Goal: Task Accomplishment & Management: Manage account settings

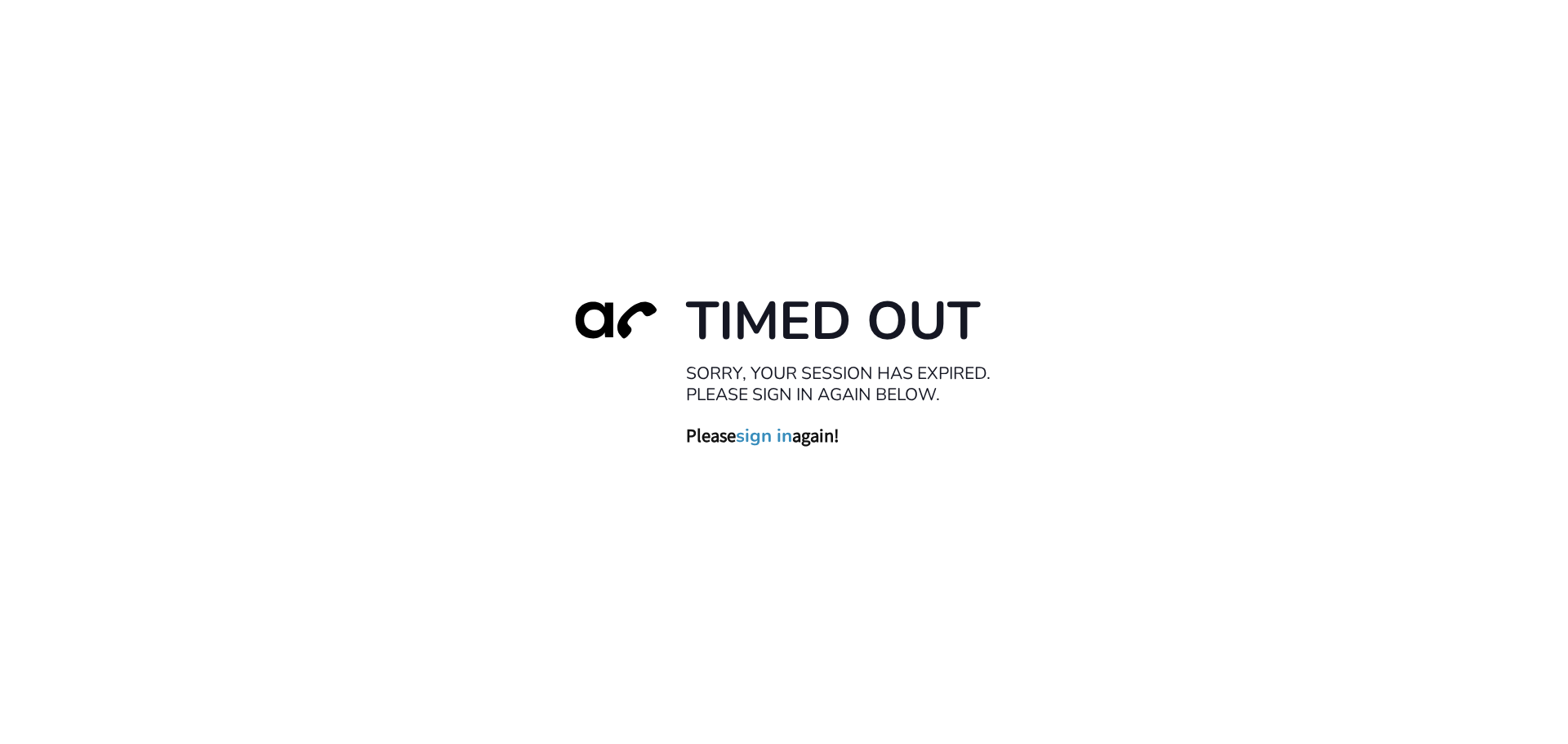
click at [747, 440] on link "sign in" at bounding box center [763, 435] width 56 height 23
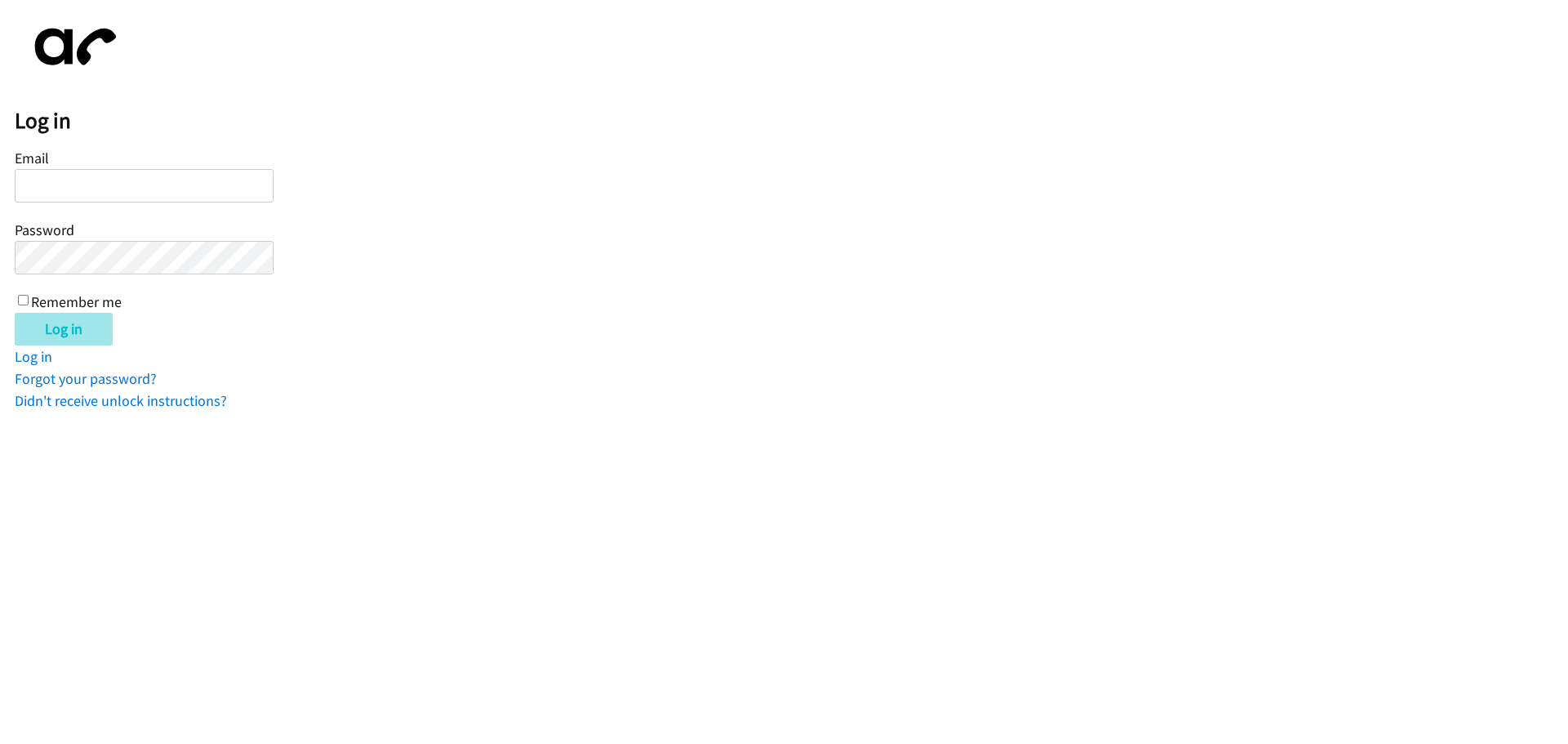
type input "[PERSON_NAME][EMAIL_ADDRESS][DOMAIN_NAME]"
click at [78, 337] on input "Log in" at bounding box center [64, 329] width 98 height 33
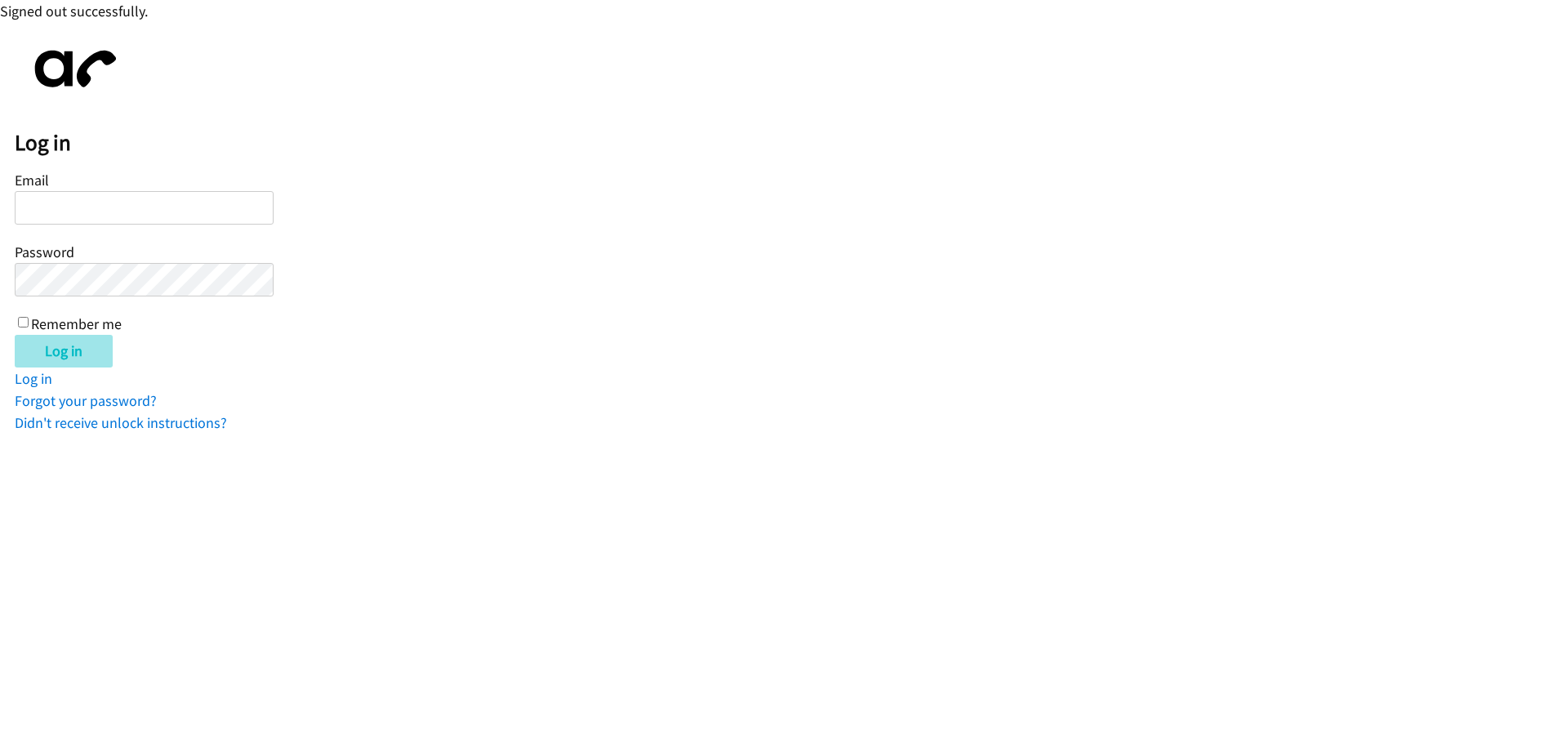
type input "jotero@lendingpoint.com"
click at [78, 364] on input "Log in" at bounding box center [64, 351] width 98 height 33
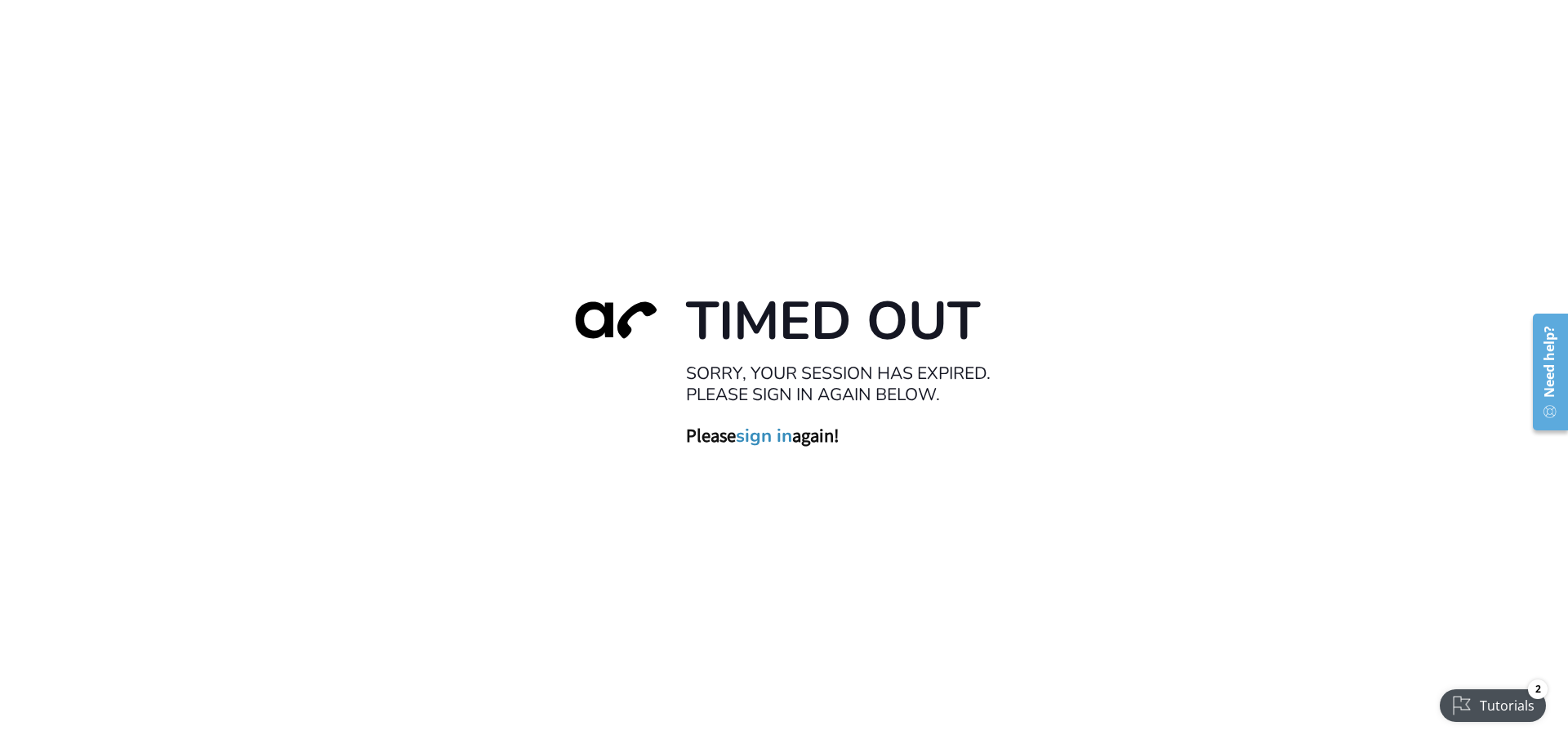
click at [749, 442] on link "sign in" at bounding box center [763, 435] width 56 height 23
